Goal: Task Accomplishment & Management: Manage account settings

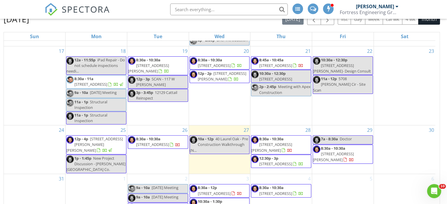
scroll to position [78, 0]
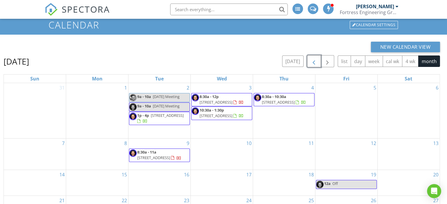
click at [317, 61] on span "button" at bounding box center [314, 61] width 7 height 7
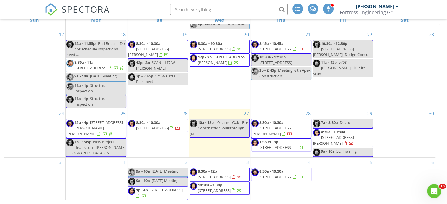
click at [291, 126] on span "127 Solano Cay Cir, Palm Valley 32082" at bounding box center [271, 131] width 41 height 11
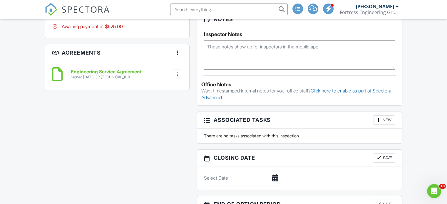
scroll to position [265, 0]
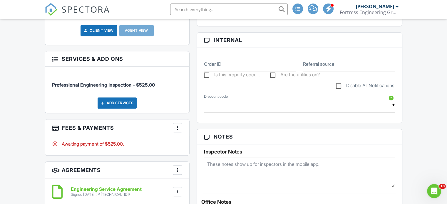
click at [230, 172] on textarea at bounding box center [299, 172] width 191 height 29
type textarea "LBW"
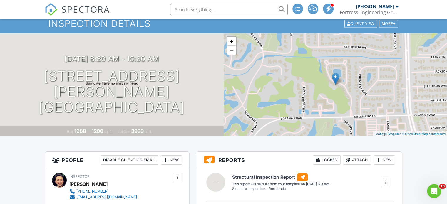
scroll to position [0, 0]
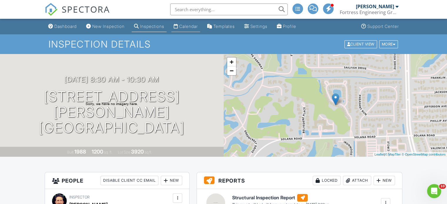
click at [200, 31] on link "Calendar" at bounding box center [185, 26] width 29 height 11
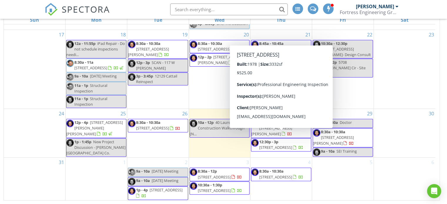
click at [284, 145] on span "366 Dunster Ct, Orange Park 32073" at bounding box center [275, 147] width 33 height 5
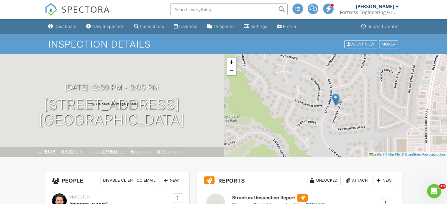
click at [186, 30] on link "Calendar" at bounding box center [185, 26] width 29 height 11
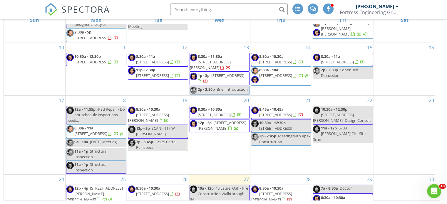
scroll to position [176, 0]
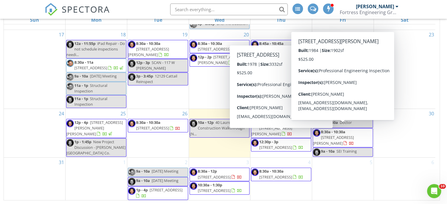
click at [365, 134] on span "8:30a - 10:30a 3139 Misty Creek Ln, Jacksonville 32216" at bounding box center [343, 137] width 60 height 17
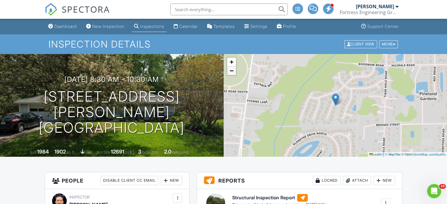
click at [231, 72] on span "−" at bounding box center [232, 70] width 4 height 7
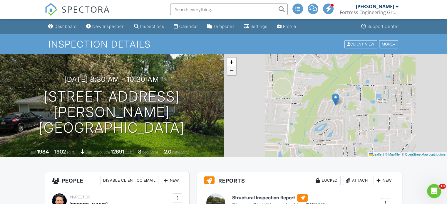
click at [231, 72] on span "−" at bounding box center [232, 70] width 4 height 7
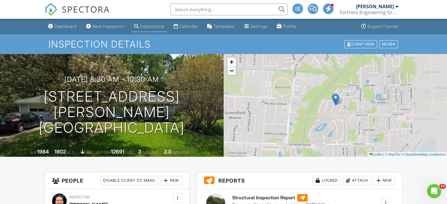
click at [231, 72] on span "−" at bounding box center [232, 70] width 4 height 7
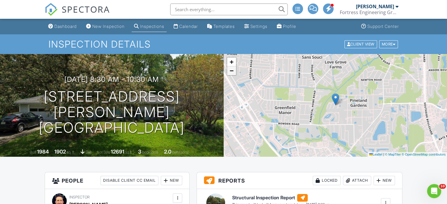
click at [231, 72] on span "−" at bounding box center [232, 70] width 4 height 7
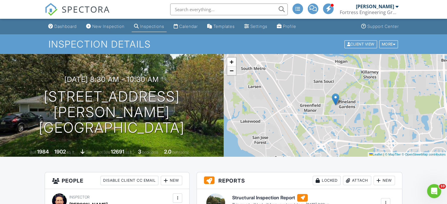
click at [231, 72] on span "−" at bounding box center [232, 70] width 4 height 7
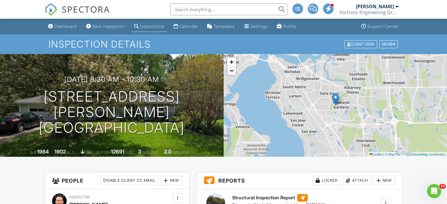
click at [231, 72] on span "−" at bounding box center [232, 70] width 4 height 7
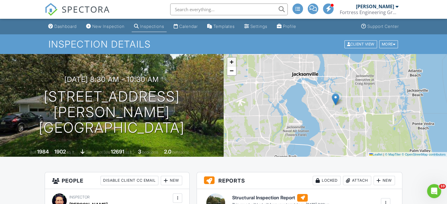
click at [232, 64] on span "+" at bounding box center [232, 61] width 4 height 7
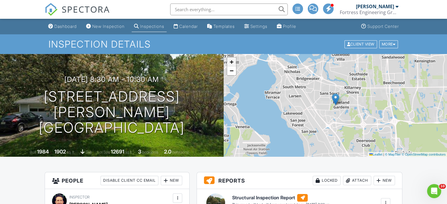
click at [232, 64] on span "+" at bounding box center [232, 61] width 4 height 7
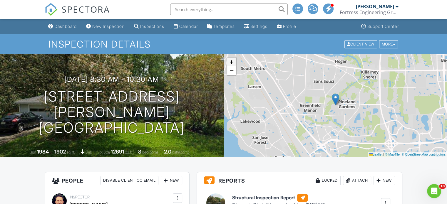
click at [232, 64] on span "+" at bounding box center [232, 61] width 4 height 7
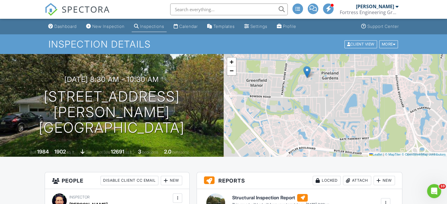
drag, startPoint x: 344, startPoint y: 118, endPoint x: 316, endPoint y: 91, distance: 39.5
click at [316, 91] on div "+ − Leaflet | © MapTiler © OpenStreetMap contributors" at bounding box center [336, 105] width 224 height 103
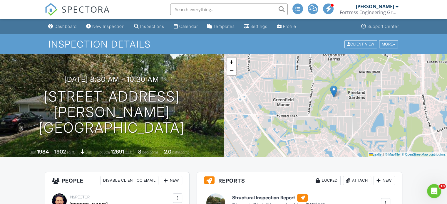
drag, startPoint x: 300, startPoint y: 94, endPoint x: 327, endPoint y: 113, distance: 33.1
click at [327, 113] on div "+ − Leaflet | © MapTiler © OpenStreetMap contributors" at bounding box center [336, 105] width 224 height 103
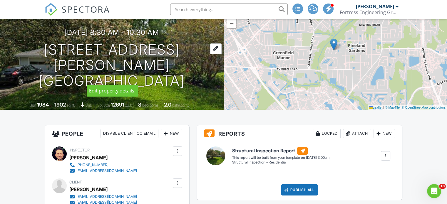
scroll to position [88, 0]
